Goal: Task Accomplishment & Management: Complete application form

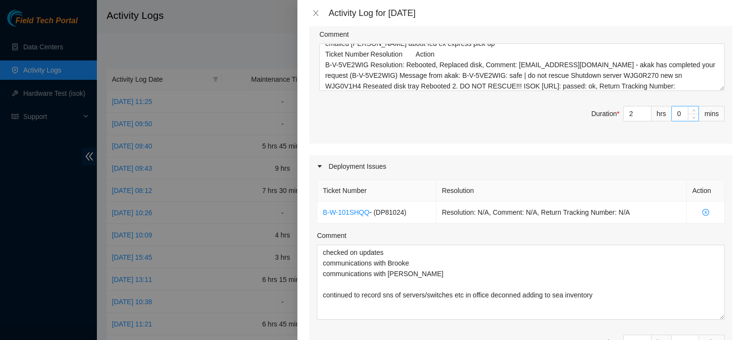
scroll to position [244, 0]
type input "3"
type input "5"
click at [644, 108] on icon "up" at bounding box center [645, 109] width 3 height 3
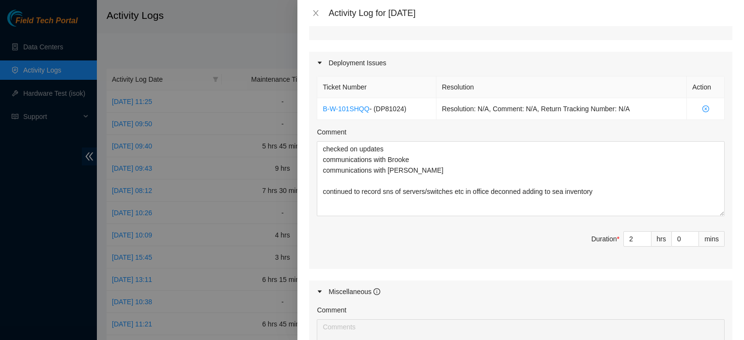
scroll to position [347, 0]
type input "3"
type input "6"
click at [641, 234] on span "Increase Value" at bounding box center [645, 235] width 11 height 9
type input "4"
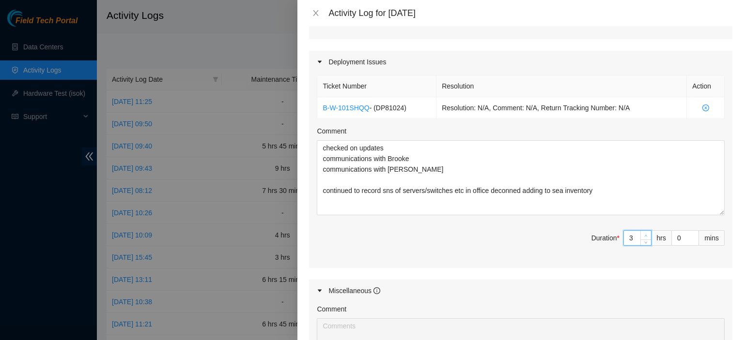
type input "7"
click at [644, 234] on icon "up" at bounding box center [645, 235] width 3 height 3
type input "1"
click at [689, 234] on span "Increase Value" at bounding box center [692, 235] width 11 height 9
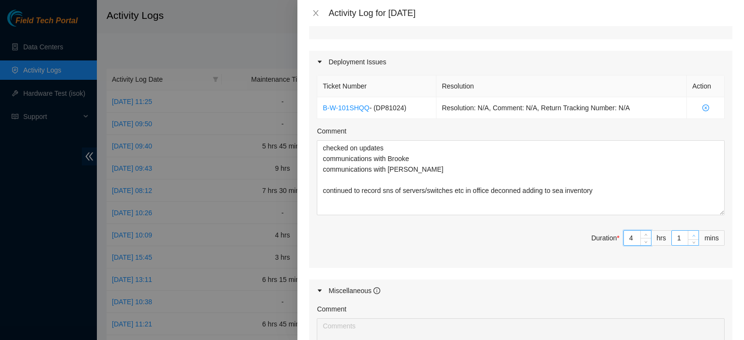
type input "2"
click at [689, 234] on span "Increase Value" at bounding box center [692, 235] width 11 height 9
type input "3"
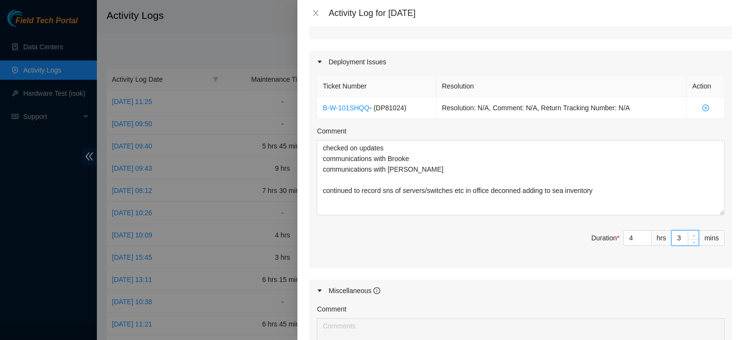
click at [689, 234] on span "Increase Value" at bounding box center [692, 235] width 11 height 9
type input "4"
click at [689, 234] on span "Increase Value" at bounding box center [692, 235] width 11 height 9
type input "5"
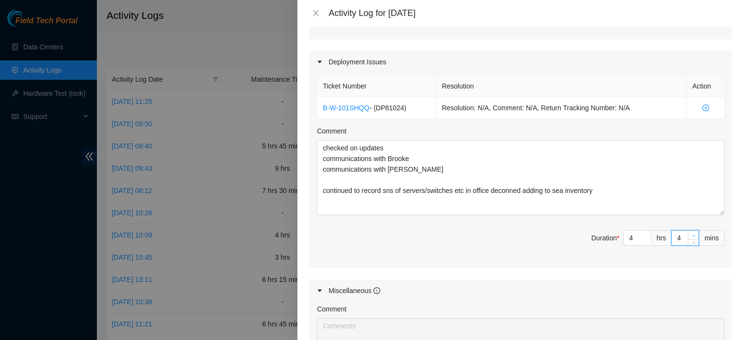
type input "5"
click at [689, 234] on span "Increase Value" at bounding box center [692, 235] width 11 height 9
type input "6"
click at [689, 234] on span "Increase Value" at bounding box center [692, 235] width 11 height 9
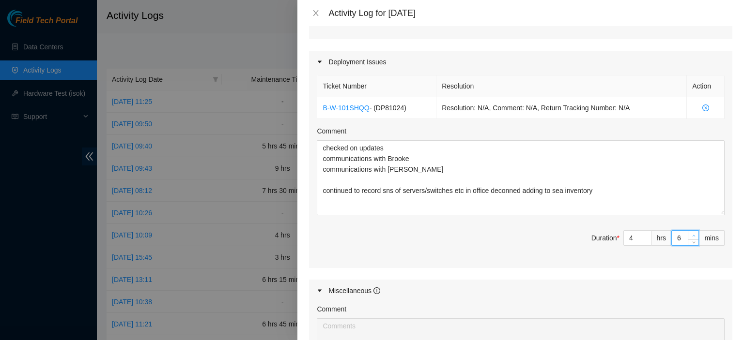
type input "7"
click at [689, 234] on span "Increase Value" at bounding box center [692, 235] width 11 height 9
type input "8"
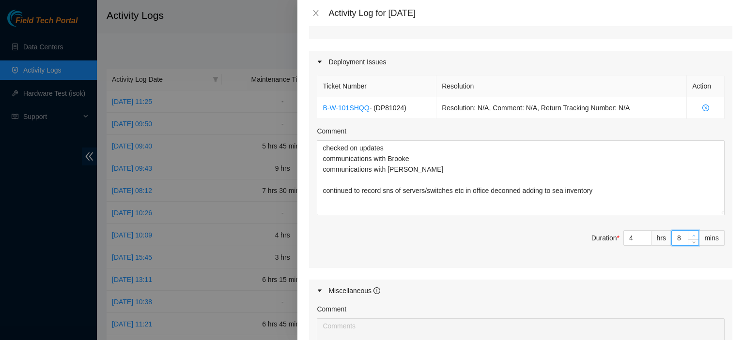
click at [689, 234] on span "Increase Value" at bounding box center [692, 235] width 11 height 9
type input "9"
click at [689, 234] on span "Increase Value" at bounding box center [692, 235] width 11 height 9
type input "10"
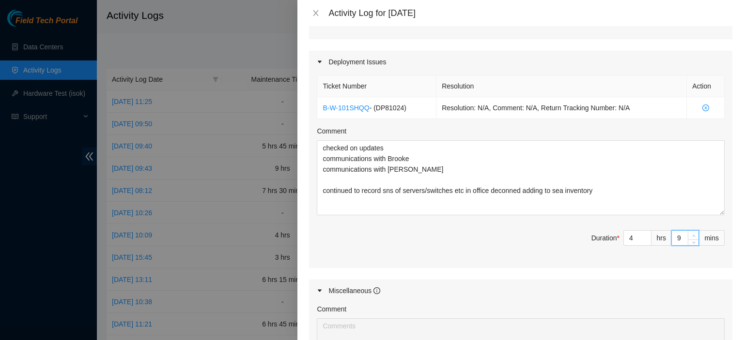
type input "10"
click at [689, 234] on span "Increase Value" at bounding box center [692, 235] width 11 height 9
type input "11"
click at [689, 234] on span "Increase Value" at bounding box center [692, 235] width 11 height 9
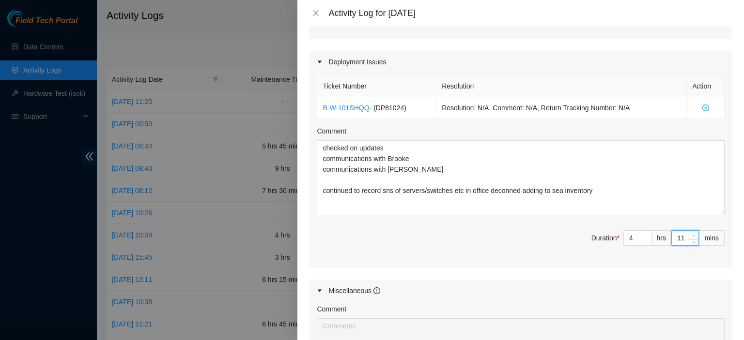
type input "12"
click at [689, 234] on span "Increase Value" at bounding box center [692, 235] width 11 height 9
type input "13"
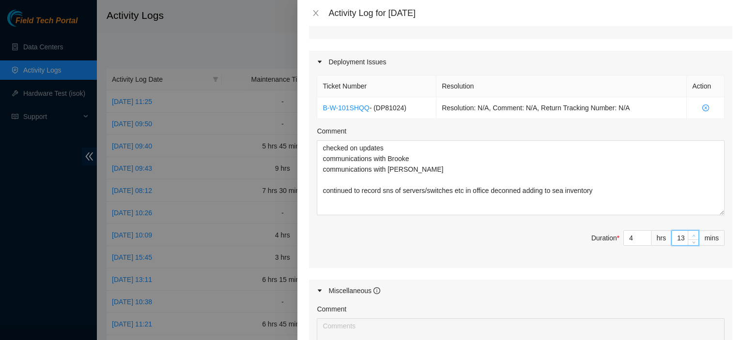
click at [689, 234] on span "Increase Value" at bounding box center [692, 235] width 11 height 9
type input "14"
type input "15"
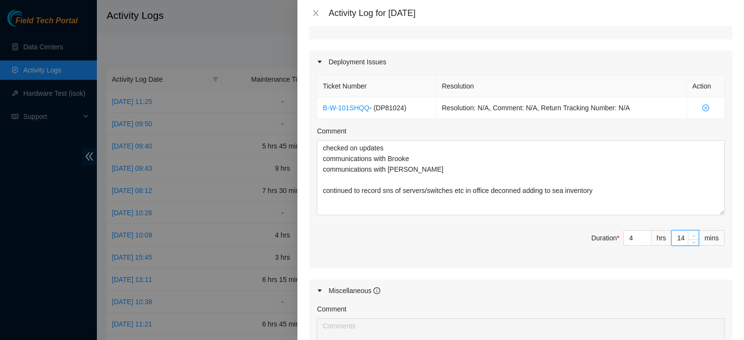
type input "15"
click at [689, 234] on span "Increase Value" at bounding box center [692, 235] width 11 height 9
type input "16"
click at [689, 234] on span "Increase Value" at bounding box center [692, 235] width 11 height 9
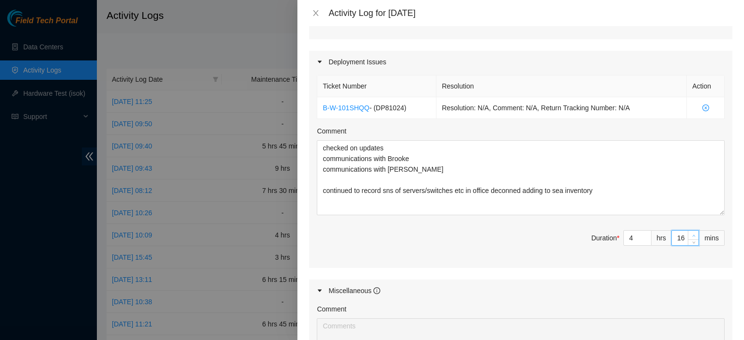
type input "17"
click at [689, 234] on span "Increase Value" at bounding box center [692, 235] width 11 height 9
type input "18"
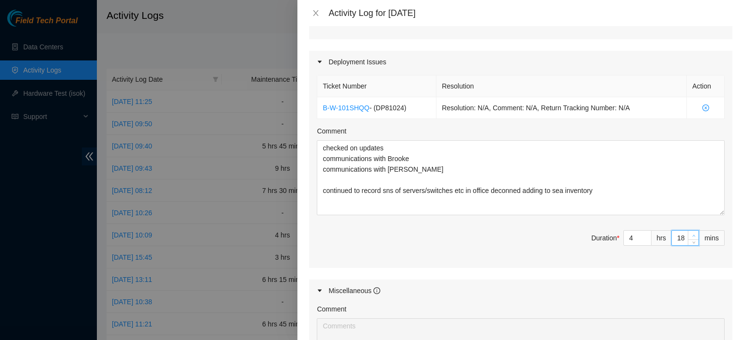
click at [689, 234] on span "Increase Value" at bounding box center [692, 235] width 11 height 9
type input "19"
click at [689, 234] on span "Increase Value" at bounding box center [692, 235] width 11 height 9
type input "20"
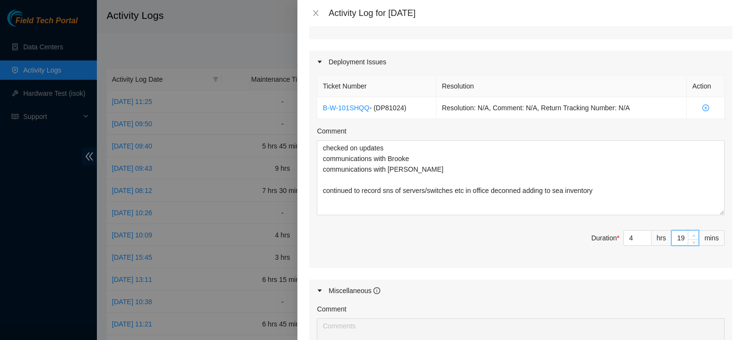
type input "20"
click at [689, 234] on span "Increase Value" at bounding box center [692, 235] width 11 height 9
type input "21"
click at [689, 234] on span "Increase Value" at bounding box center [692, 235] width 11 height 9
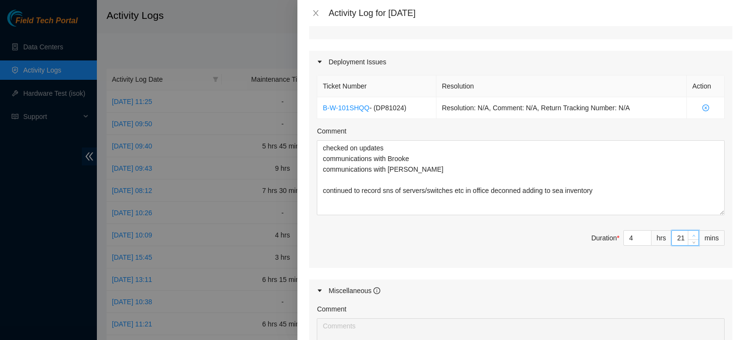
type input "22"
click at [689, 234] on span "Increase Value" at bounding box center [692, 235] width 11 height 9
type input "23"
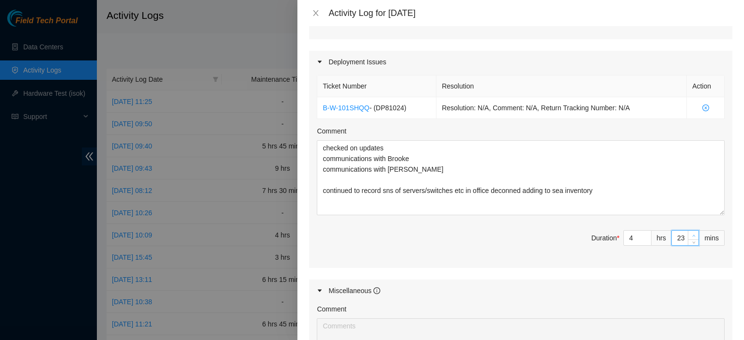
click at [689, 234] on span "Increase Value" at bounding box center [692, 235] width 11 height 9
type input "24"
click at [689, 234] on span "Increase Value" at bounding box center [692, 235] width 11 height 9
type input "25"
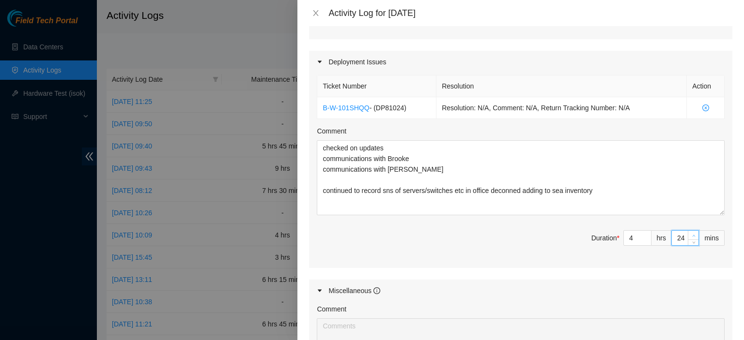
type input "25"
click at [689, 234] on span "Increase Value" at bounding box center [692, 235] width 11 height 9
type input "26"
click at [689, 234] on span "Increase Value" at bounding box center [692, 235] width 11 height 9
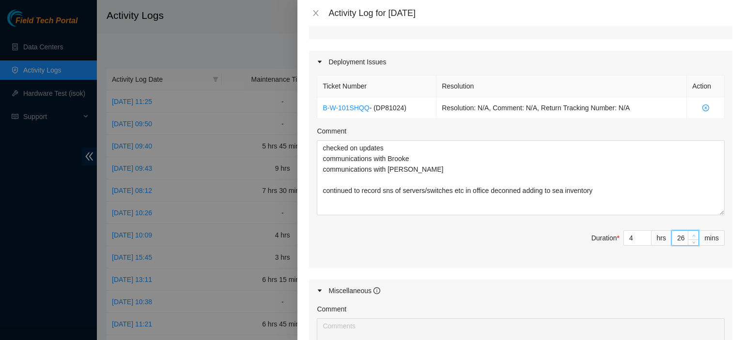
type input "27"
click at [689, 234] on span "Increase Value" at bounding box center [692, 235] width 11 height 9
type input "28"
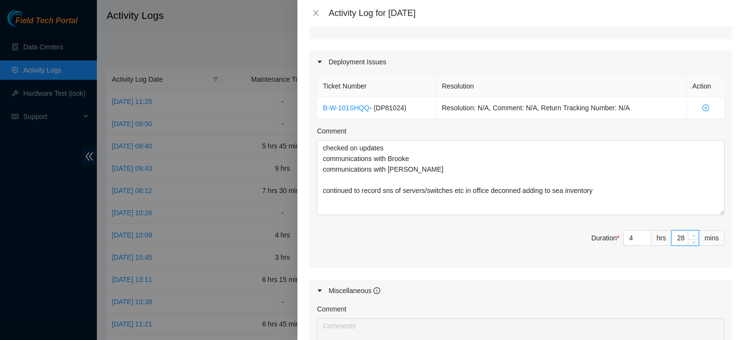
click at [689, 234] on span "Increase Value" at bounding box center [692, 235] width 11 height 9
type input "29"
click at [689, 234] on span "Increase Value" at bounding box center [692, 235] width 11 height 9
type input "30"
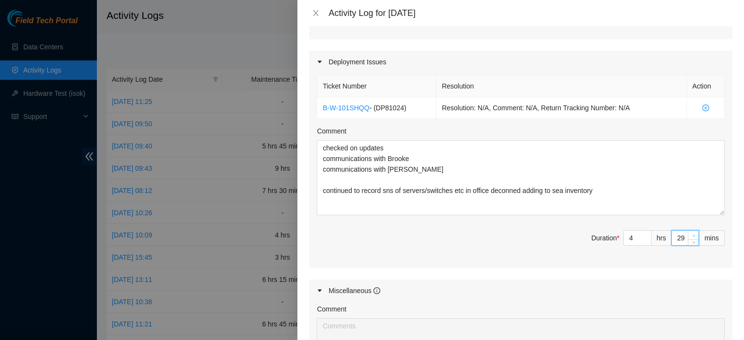
type input "30"
click at [689, 234] on span "Increase Value" at bounding box center [692, 235] width 11 height 9
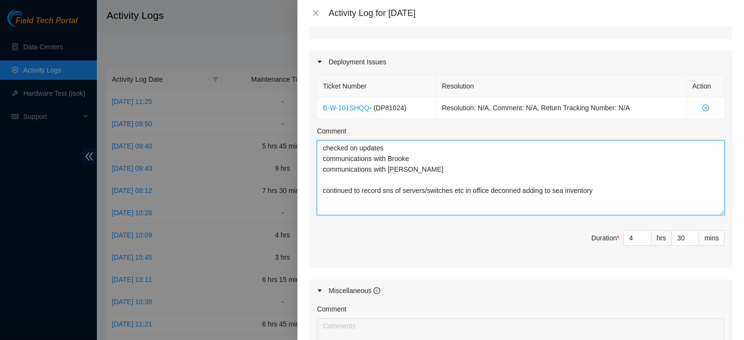
click at [649, 194] on textarea "checked on updates communications with Brooke communications with [PERSON_NAME]…" at bounding box center [521, 177] width 408 height 75
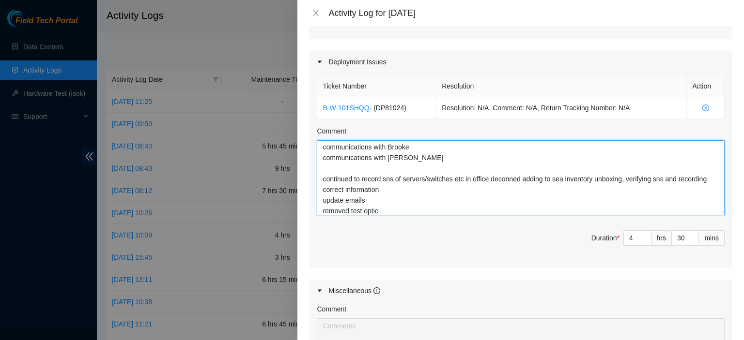
type textarea "checked on updates communications with Brooke communications with [PERSON_NAME]…"
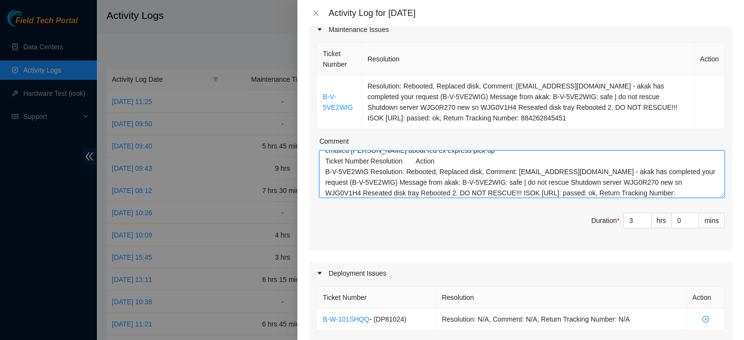
scroll to position [0, 0]
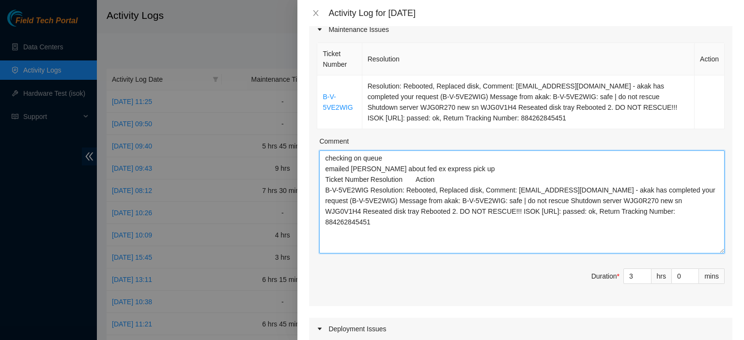
drag, startPoint x: 713, startPoint y: 191, endPoint x: 724, endPoint y: 247, distance: 57.3
click at [724, 247] on div "Ticket Number Resolution Action B-V-5VE2WIG Resolution: Rebooted, Replaced disk…" at bounding box center [520, 174] width 423 height 266
click at [496, 168] on textarea "checking on queue emailed [PERSON_NAME] about fed ex express pick up Ticket Num…" at bounding box center [521, 202] width 405 height 103
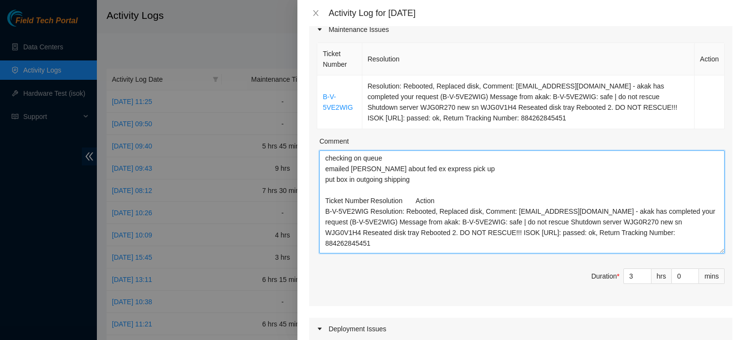
click at [391, 156] on textarea "checking on queue emailed [PERSON_NAME] about fed ex express pick up put box in…" at bounding box center [521, 202] width 405 height 103
click at [436, 182] on textarea "checking on queue through out shift emailed [PERSON_NAME] about fed ex express …" at bounding box center [521, 202] width 405 height 103
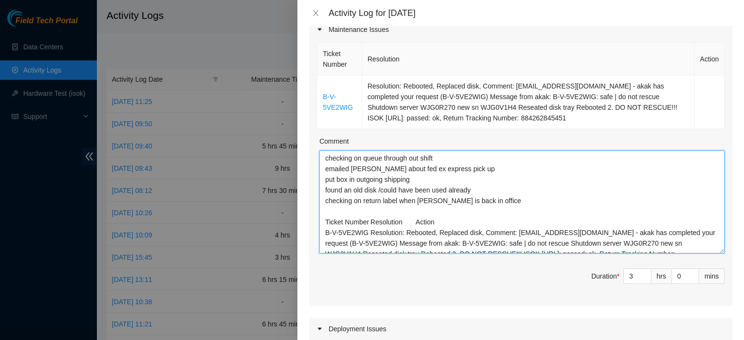
type textarea "checking on queue through out shift emailed [PERSON_NAME] about fed ex express …"
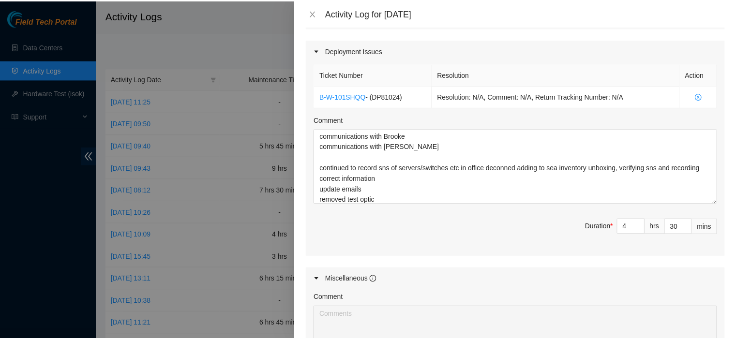
scroll to position [569, 0]
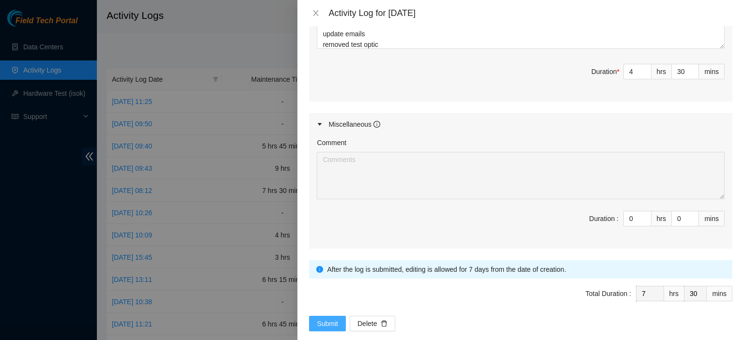
click at [328, 319] on span "Submit" at bounding box center [327, 324] width 21 height 11
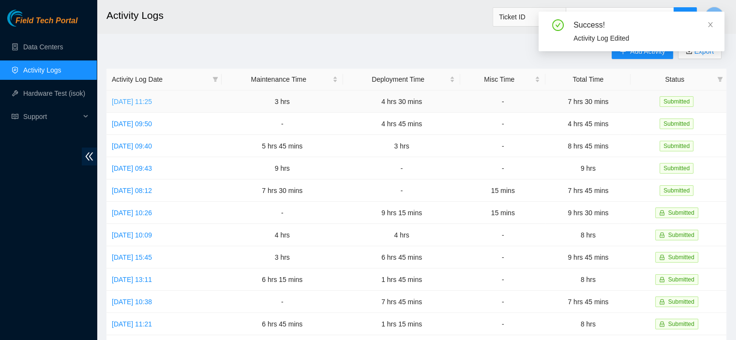
click at [131, 98] on link "[DATE] 11:25" at bounding box center [132, 102] width 40 height 8
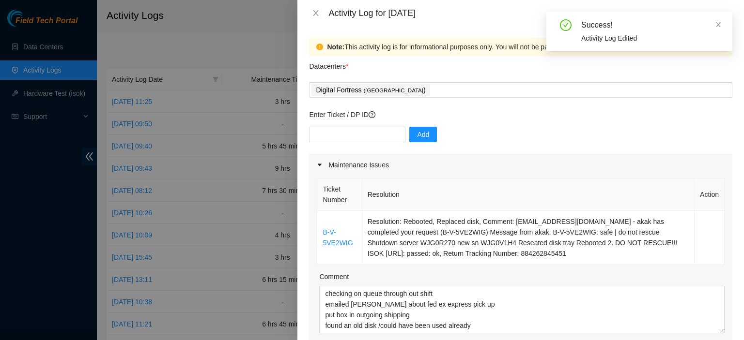
scroll to position [237, 0]
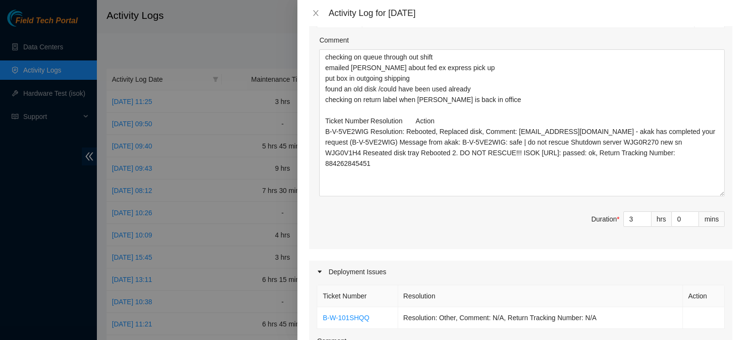
drag, startPoint x: 713, startPoint y: 94, endPoint x: 719, endPoint y: 194, distance: 99.9
click at [719, 194] on div "Ticket Number Resolution Action B-V-5VE2WIG Resolution: Rebooted, Replaced disk…" at bounding box center [520, 94] width 423 height 310
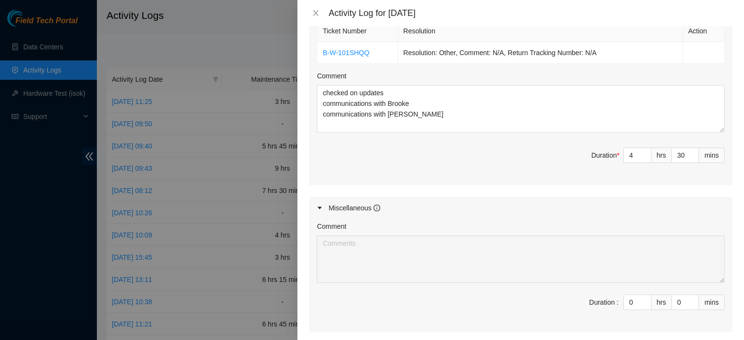
scroll to position [597, 0]
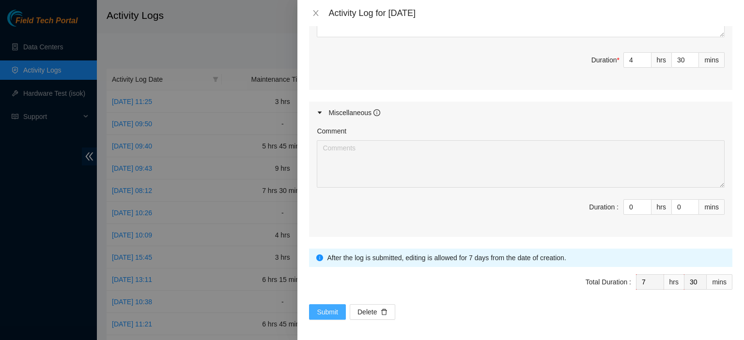
click at [329, 308] on span "Submit" at bounding box center [327, 312] width 21 height 11
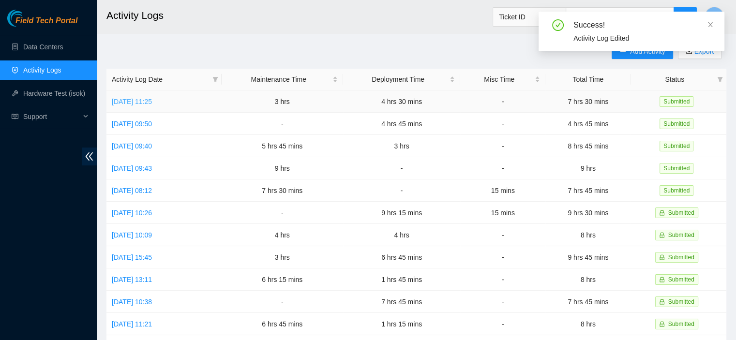
click at [132, 103] on link "[DATE] 11:25" at bounding box center [132, 102] width 40 height 8
